Goal: Information Seeking & Learning: Check status

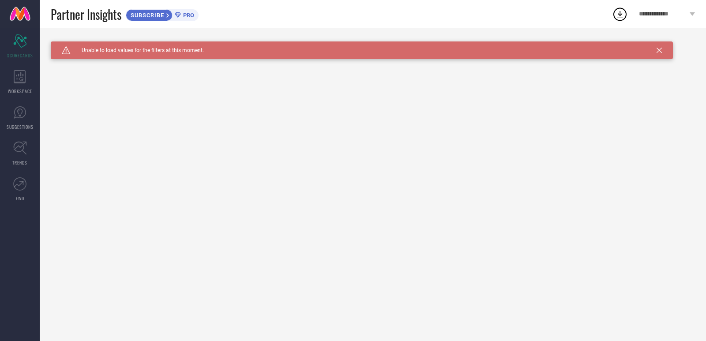
click at [659, 47] on div "Caution Created with Sketch. Unable to load values for the filters at this mome…" at bounding box center [362, 50] width 622 height 18
click at [663, 51] on div "Caution Created with Sketch. Unable to load values for the filters at this mome…" at bounding box center [362, 50] width 622 height 18
click at [659, 49] on icon at bounding box center [659, 50] width 5 height 5
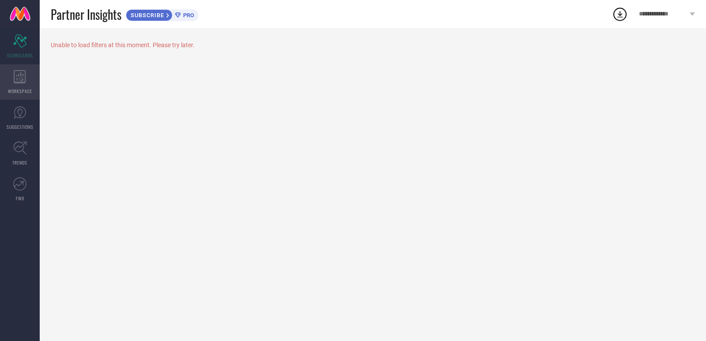
click at [23, 70] on icon at bounding box center [20, 76] width 12 height 13
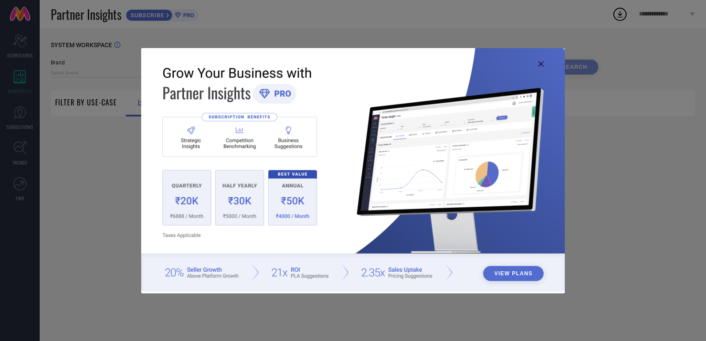
type input "1 STOP FASHION"
type input "All"
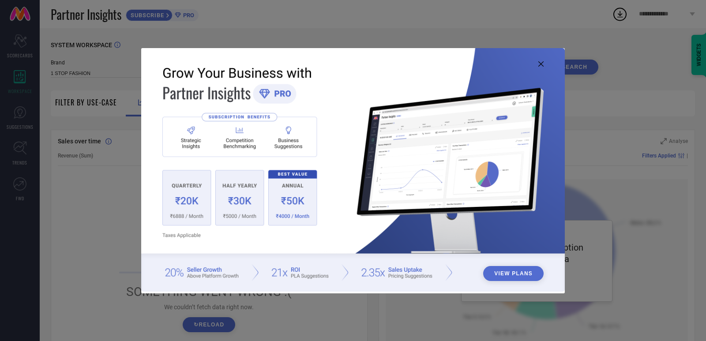
click at [540, 62] on icon at bounding box center [541, 63] width 5 height 5
